Goal: Register for event/course

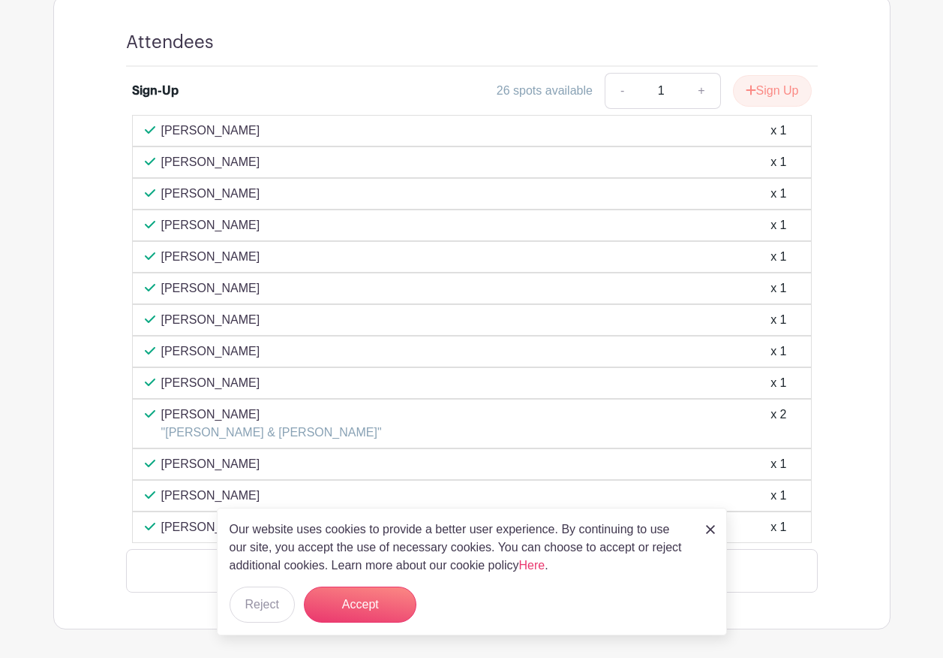
scroll to position [751, 0]
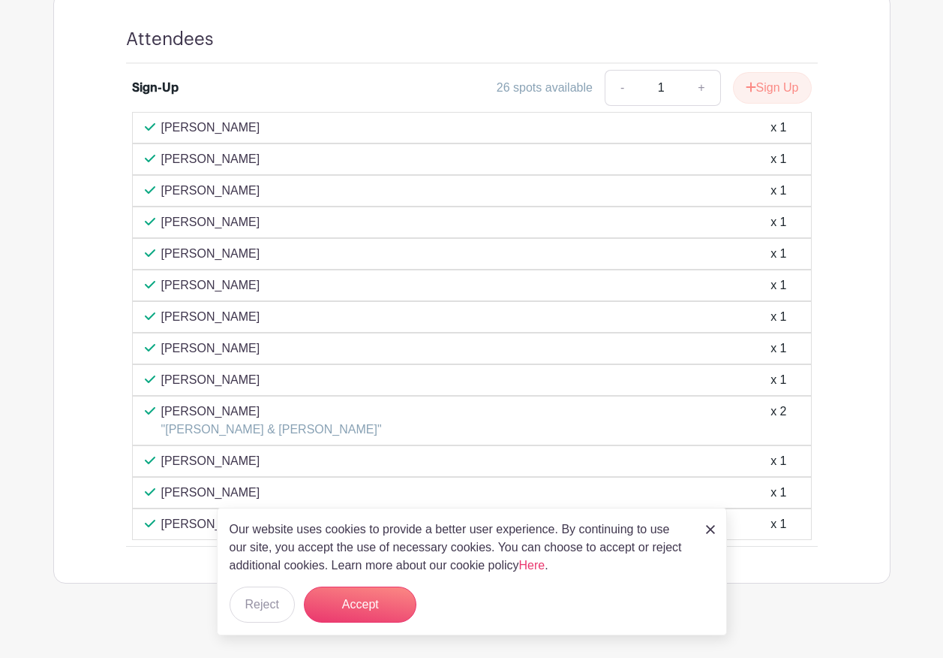
click at [707, 528] on img at bounding box center [710, 529] width 9 height 9
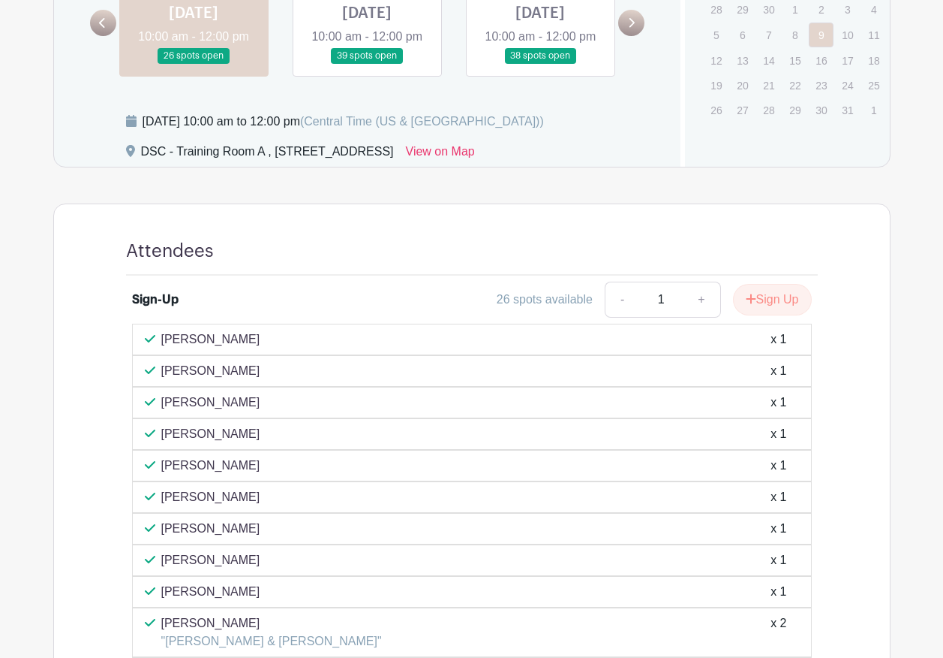
scroll to position [525, 0]
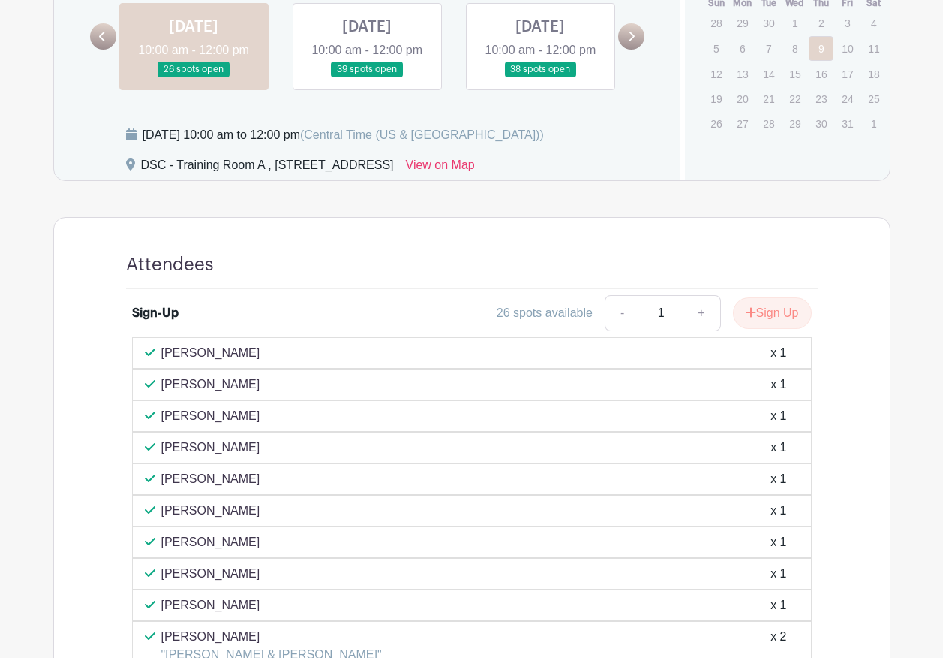
click at [101, 41] on link at bounding box center [103, 36] width 26 height 26
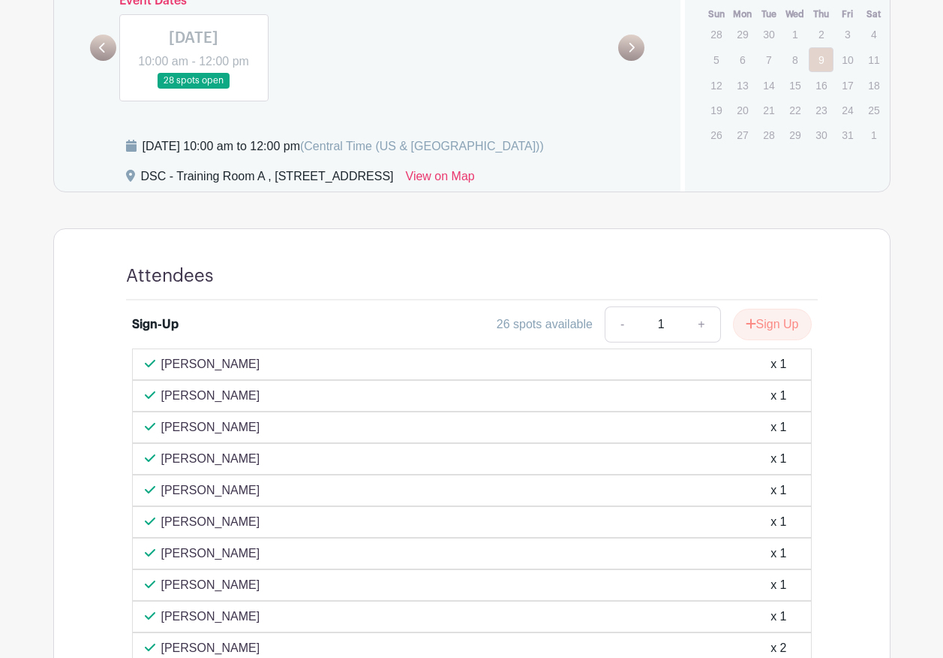
click at [633, 42] on icon at bounding box center [631, 47] width 7 height 11
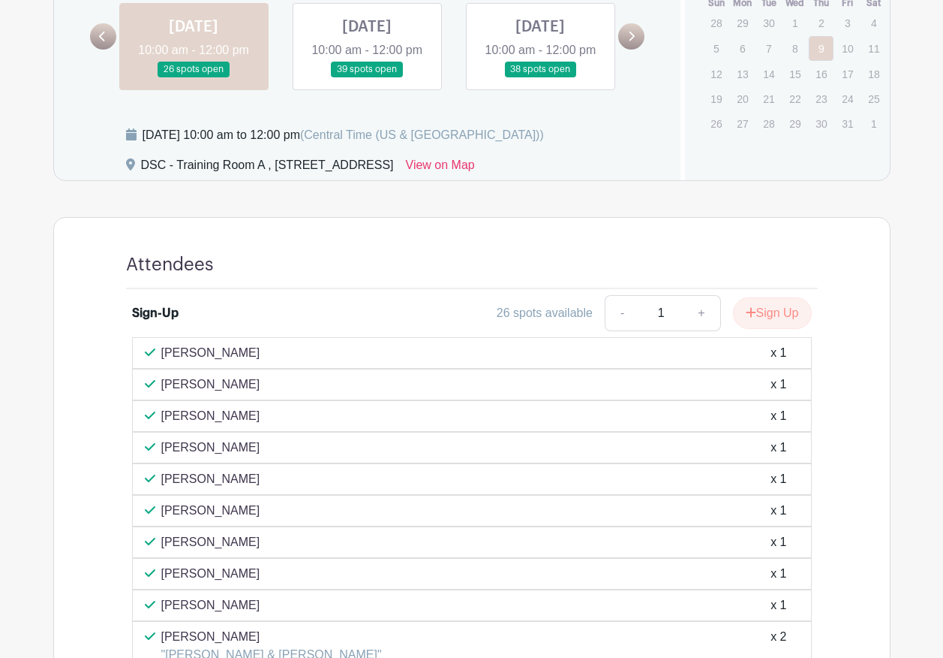
click at [367, 77] on link at bounding box center [367, 77] width 0 height 0
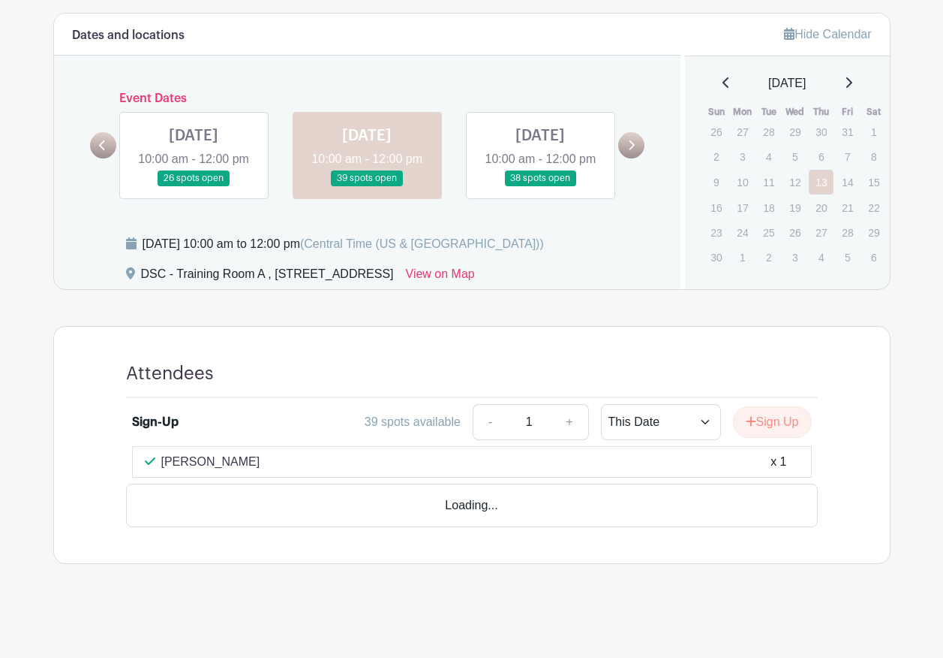
scroll to position [396, 0]
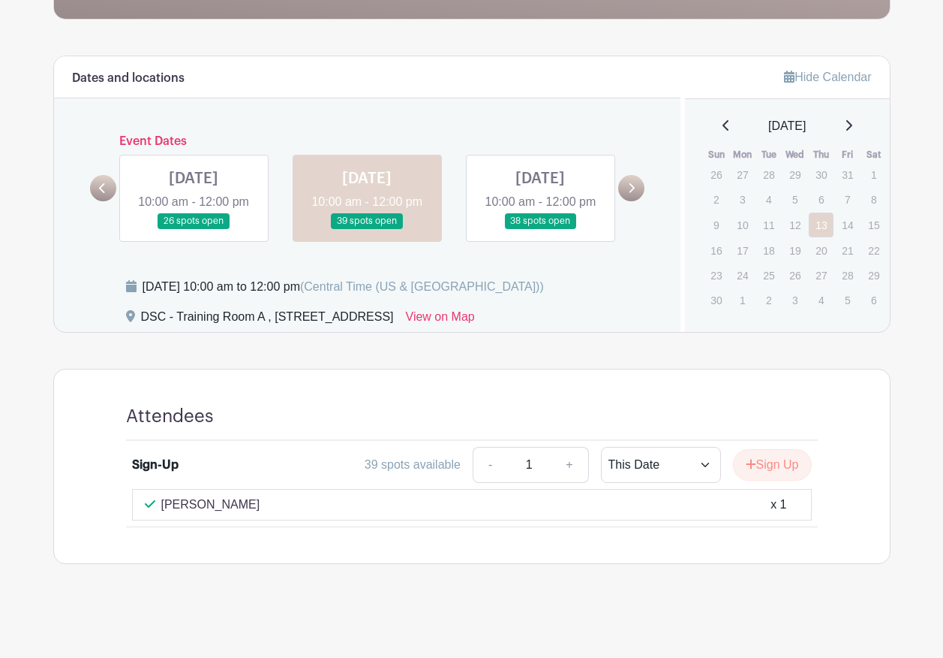
click at [540, 229] on link at bounding box center [540, 229] width 0 height 0
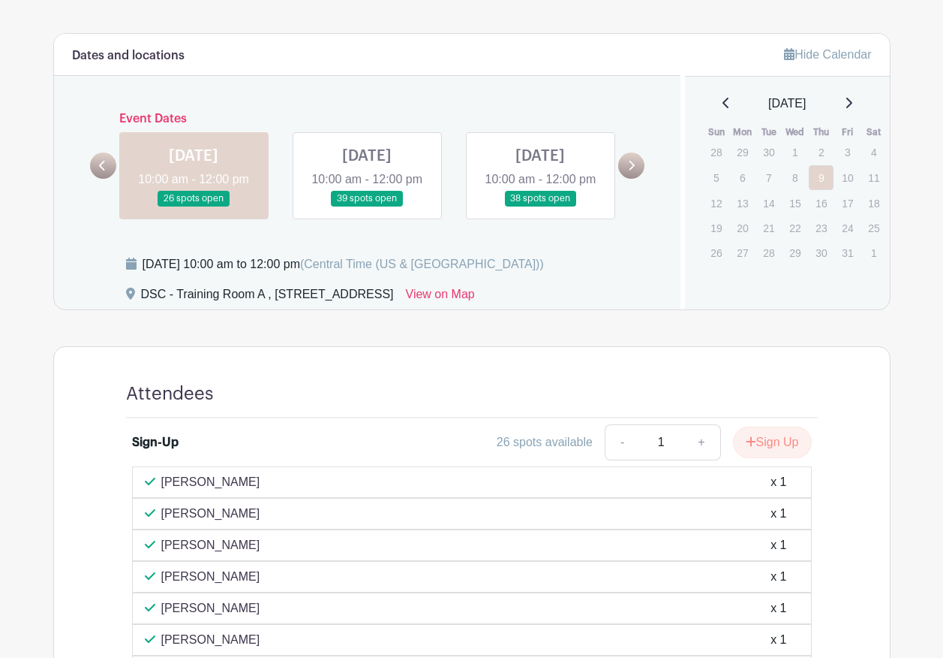
scroll to position [439, 0]
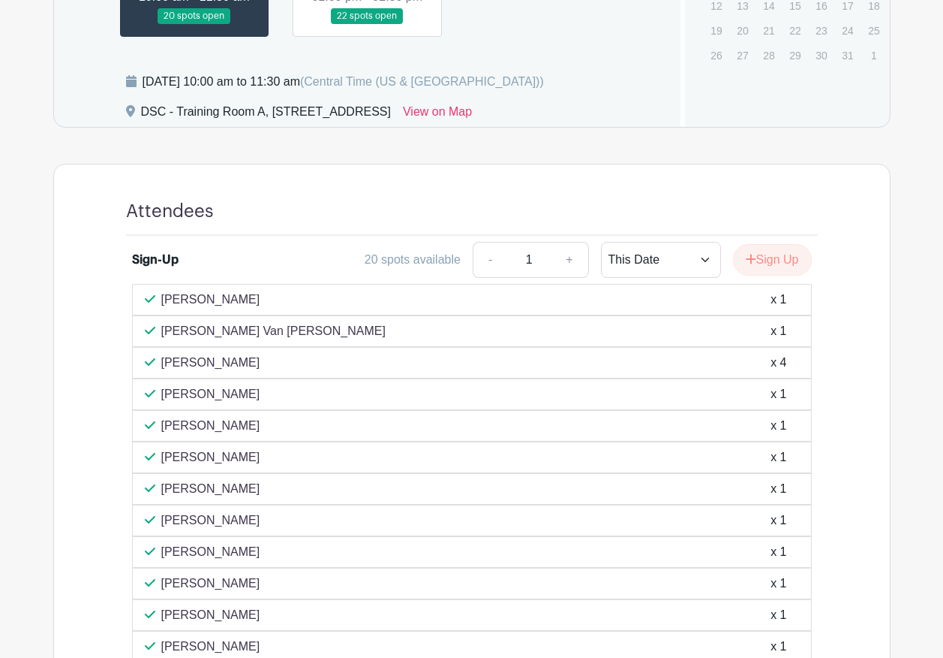
scroll to position [676, 0]
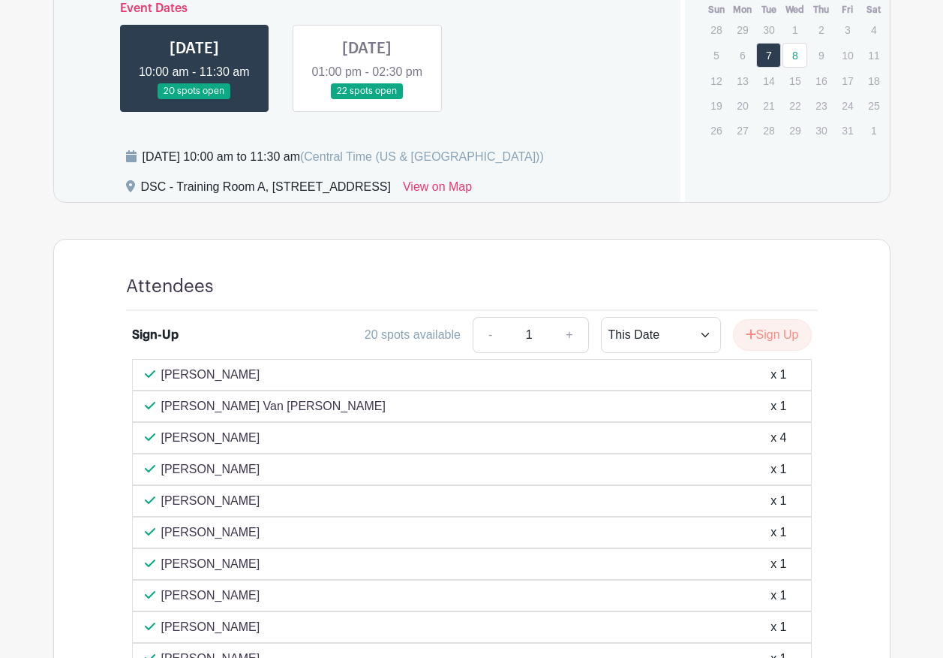
click at [367, 99] on link at bounding box center [367, 99] width 0 height 0
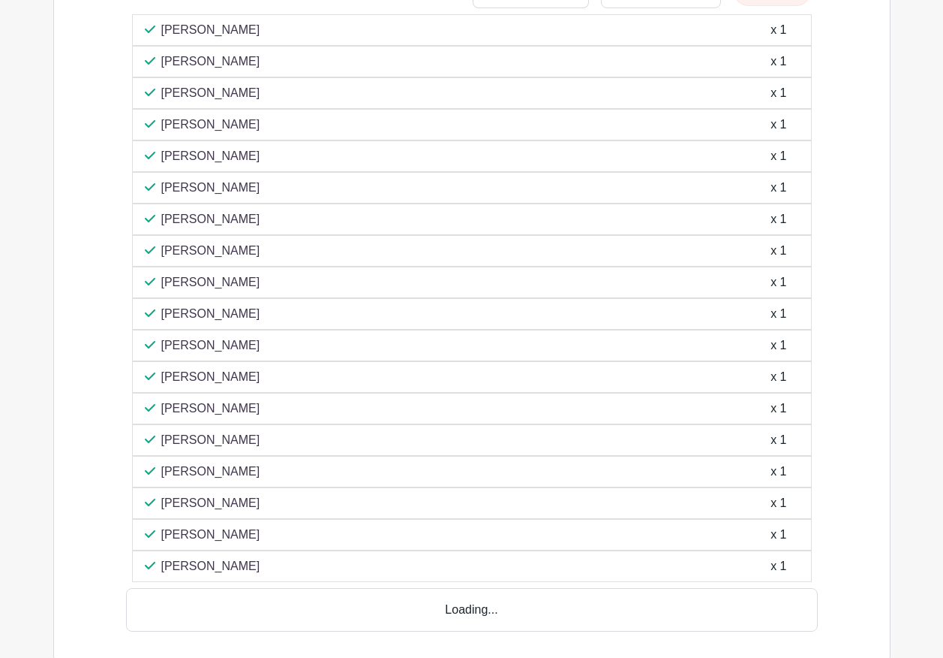
scroll to position [1051, 0]
